Goal: Information Seeking & Learning: Find specific page/section

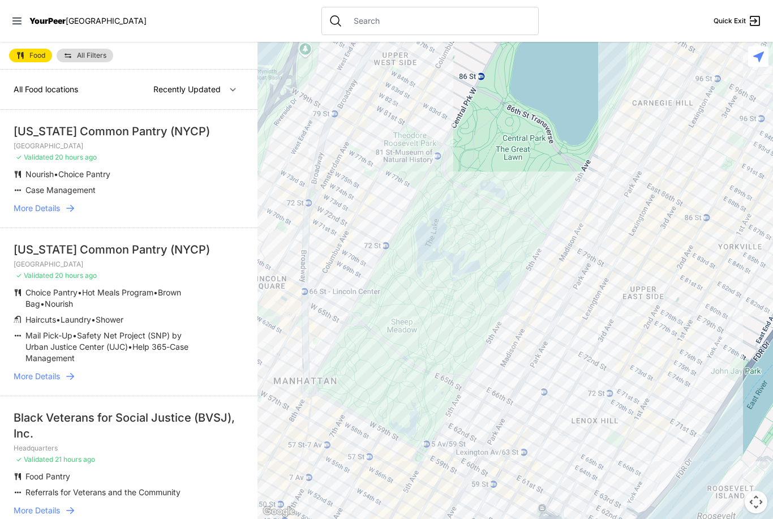
click at [165, 192] on li "Case Management" at bounding box center [106, 190] width 185 height 11
click at [135, 126] on div "[US_STATE] Common Pantry (NYCP)" at bounding box center [129, 131] width 230 height 16
click at [55, 206] on span "More Details" at bounding box center [37, 208] width 46 height 11
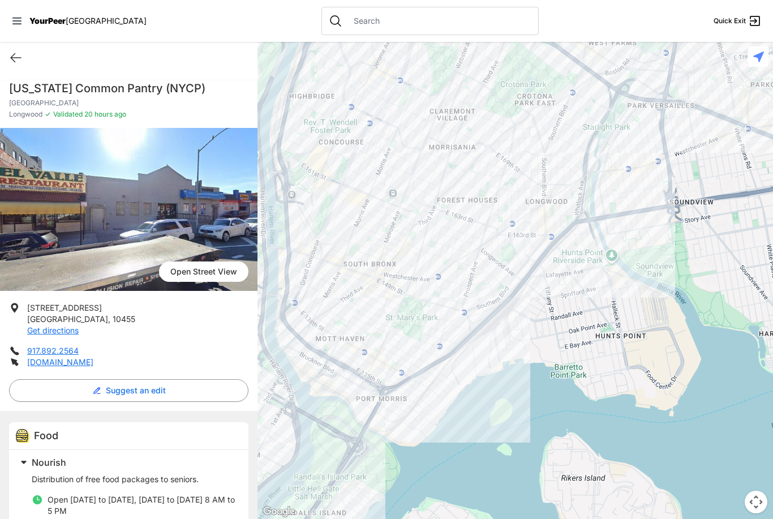
click at [14, 56] on icon at bounding box center [16, 58] width 14 height 14
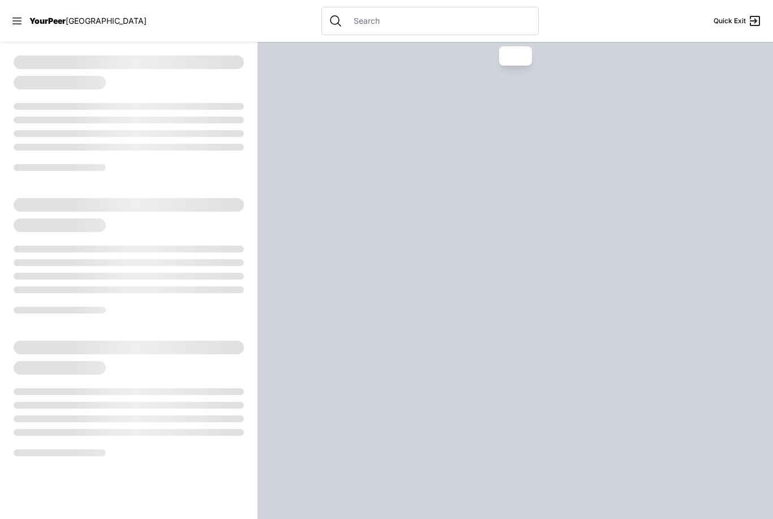
select select "recentlyUpdated"
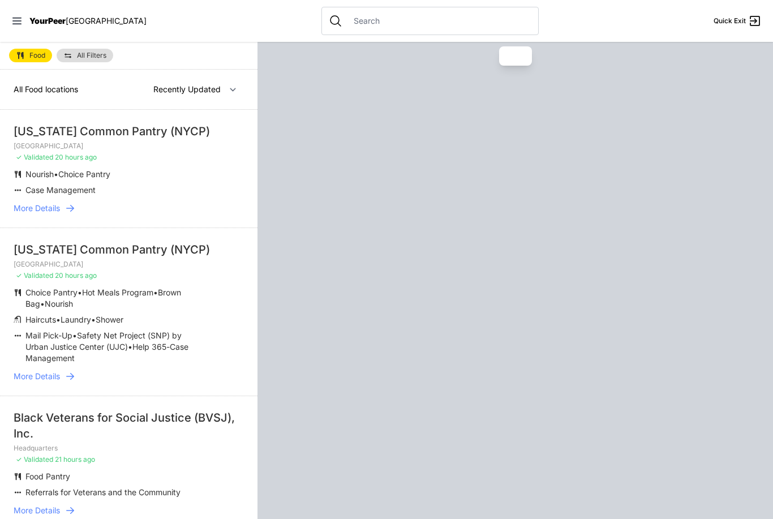
click at [347, 26] on input "text" at bounding box center [439, 20] width 185 height 11
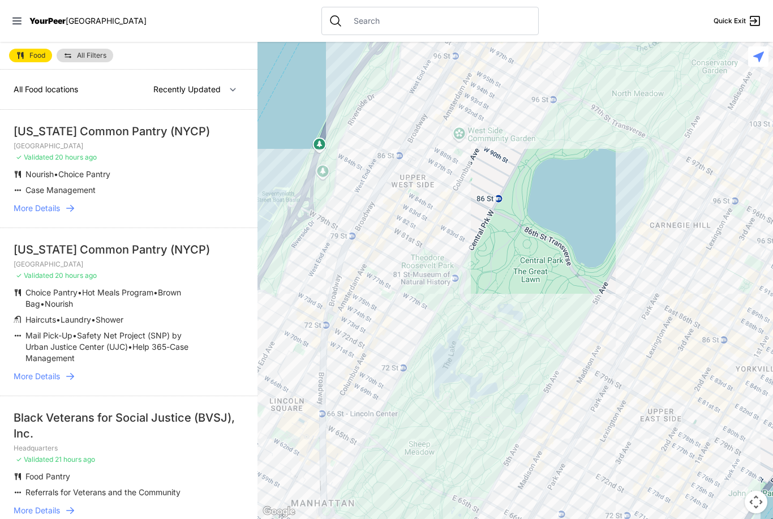
click at [88, 54] on span "All Filters" at bounding box center [91, 55] width 29 height 7
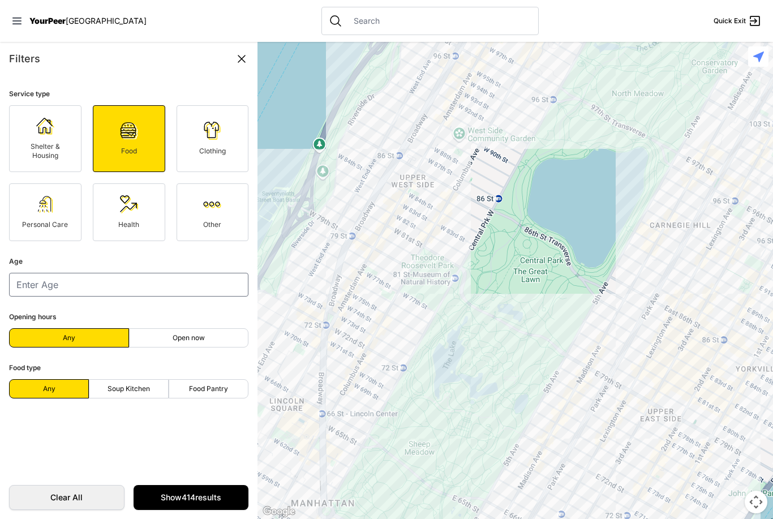
click at [225, 45] on div "Filters Service type Shelter & Housing Food Clothing Personal Care Health Other…" at bounding box center [129, 280] width 258 height 477
click at [236, 57] on icon at bounding box center [242, 59] width 14 height 14
click at [234, 55] on div "Filters" at bounding box center [128, 59] width 239 height 16
click at [246, 61] on icon at bounding box center [242, 59] width 14 height 14
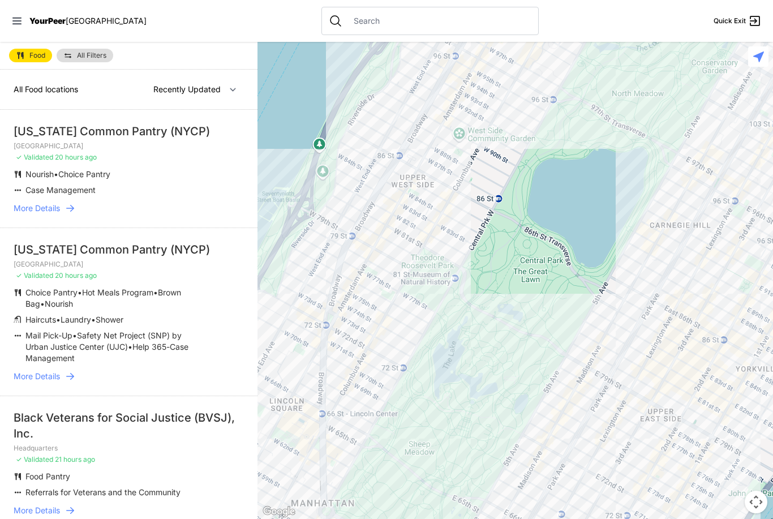
scroll to position [36, 0]
click at [87, 52] on span "All Filters" at bounding box center [91, 55] width 29 height 7
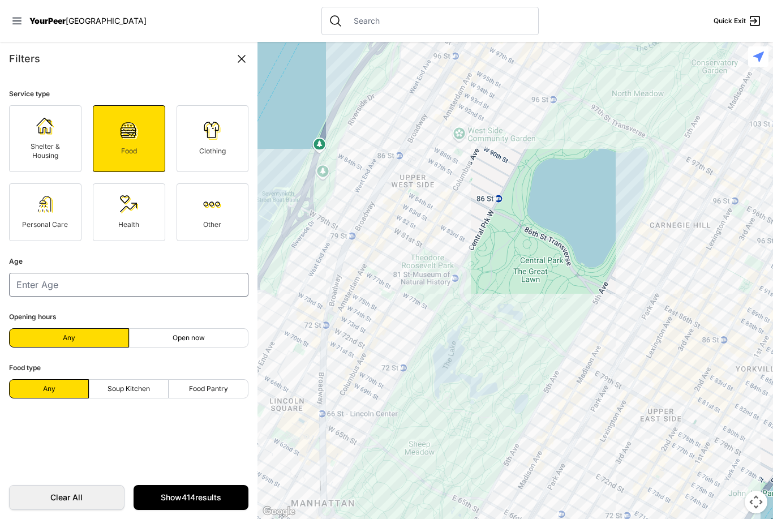
click at [238, 52] on icon at bounding box center [242, 59] width 14 height 14
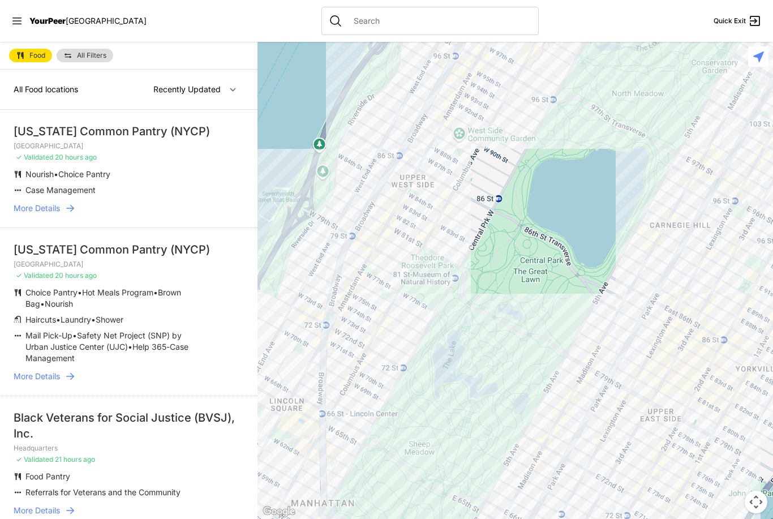
click at [17, 23] on icon at bounding box center [16, 20] width 11 height 11
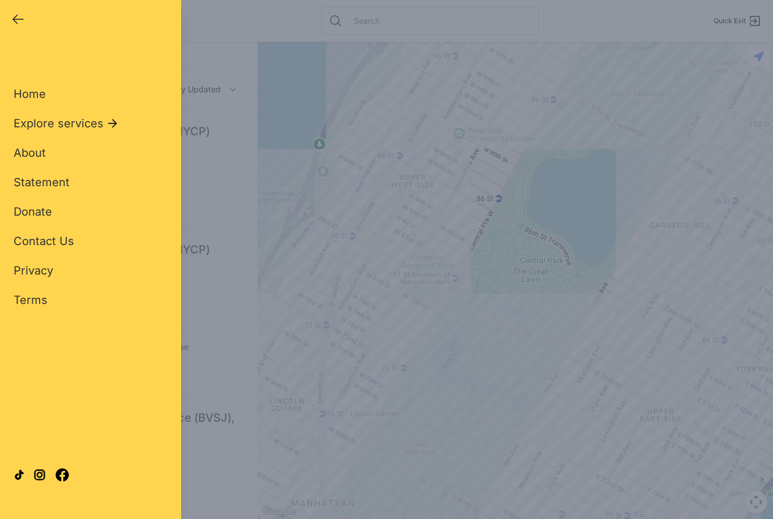
click at [216, 124] on div "Close panel YourPeer [GEOGRAPHIC_DATA] Quick Exit Single Adult Families Soup Ki…" at bounding box center [386, 259] width 773 height 519
click at [19, 23] on icon "button" at bounding box center [18, 19] width 14 height 14
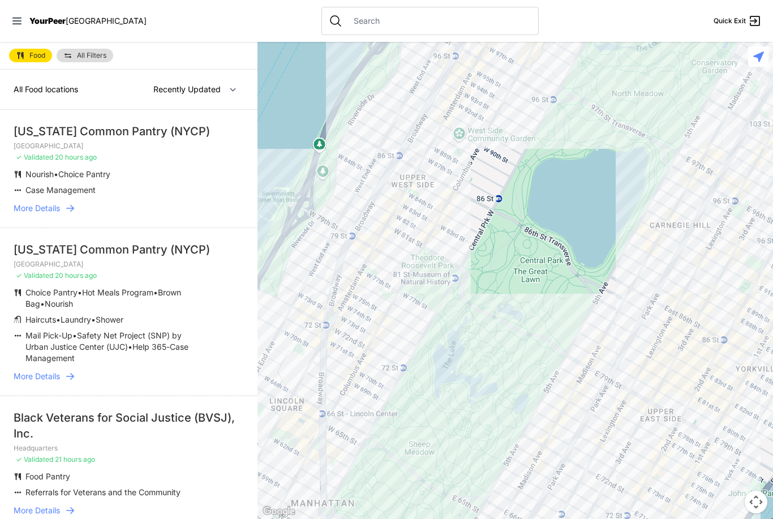
click at [350, 6] on nav "YourPeer [GEOGRAPHIC_DATA] Quick Exit" at bounding box center [386, 21] width 773 height 42
click at [376, 24] on input "text" at bounding box center [439, 20] width 185 height 11
click at [205, 25] on nav "YourPeer [GEOGRAPHIC_DATA] Quick Exit" at bounding box center [386, 21] width 773 height 42
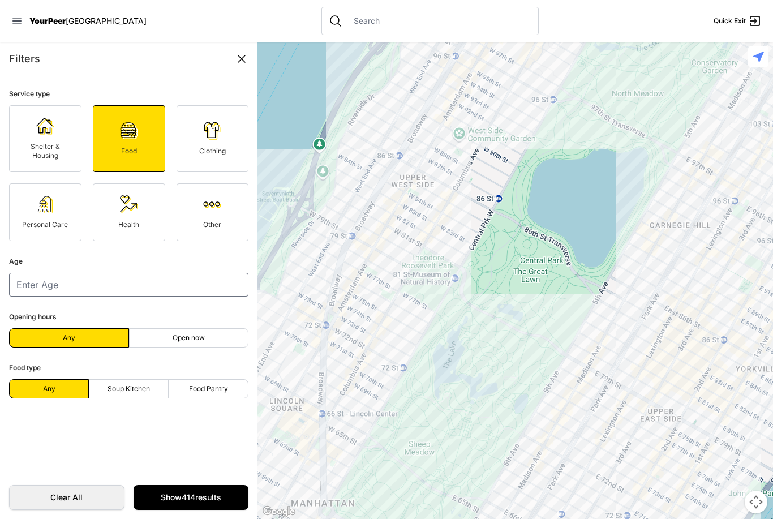
scroll to position [36, 0]
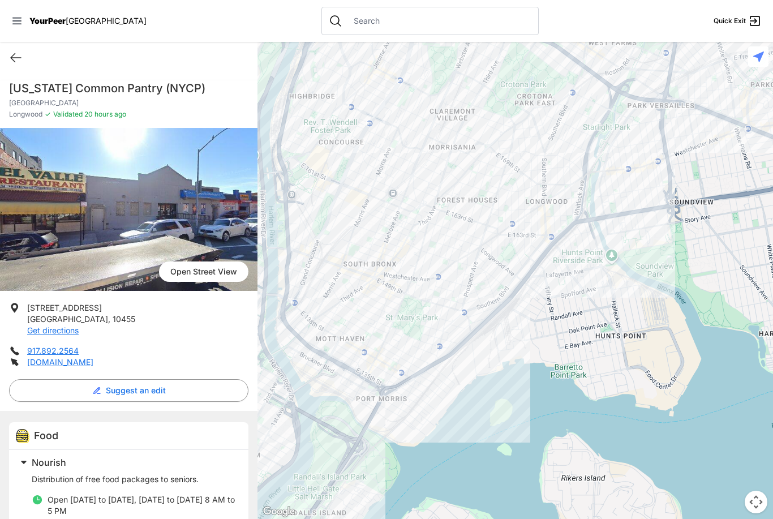
select select "recentlyUpdated"
